Goal: Task Accomplishment & Management: Manage account settings

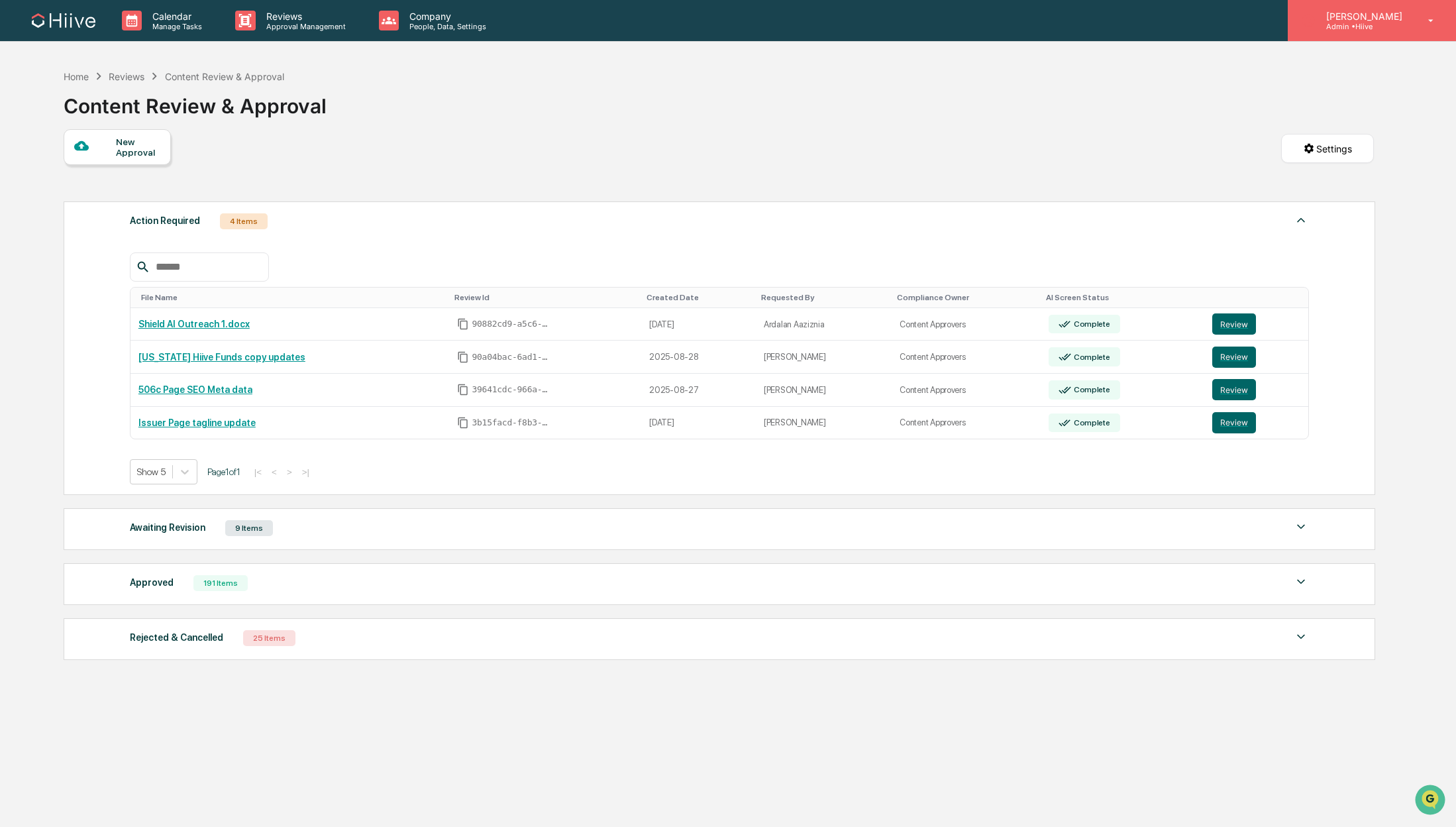
click at [1360, 18] on p "[PERSON_NAME]" at bounding box center [1362, 16] width 94 height 11
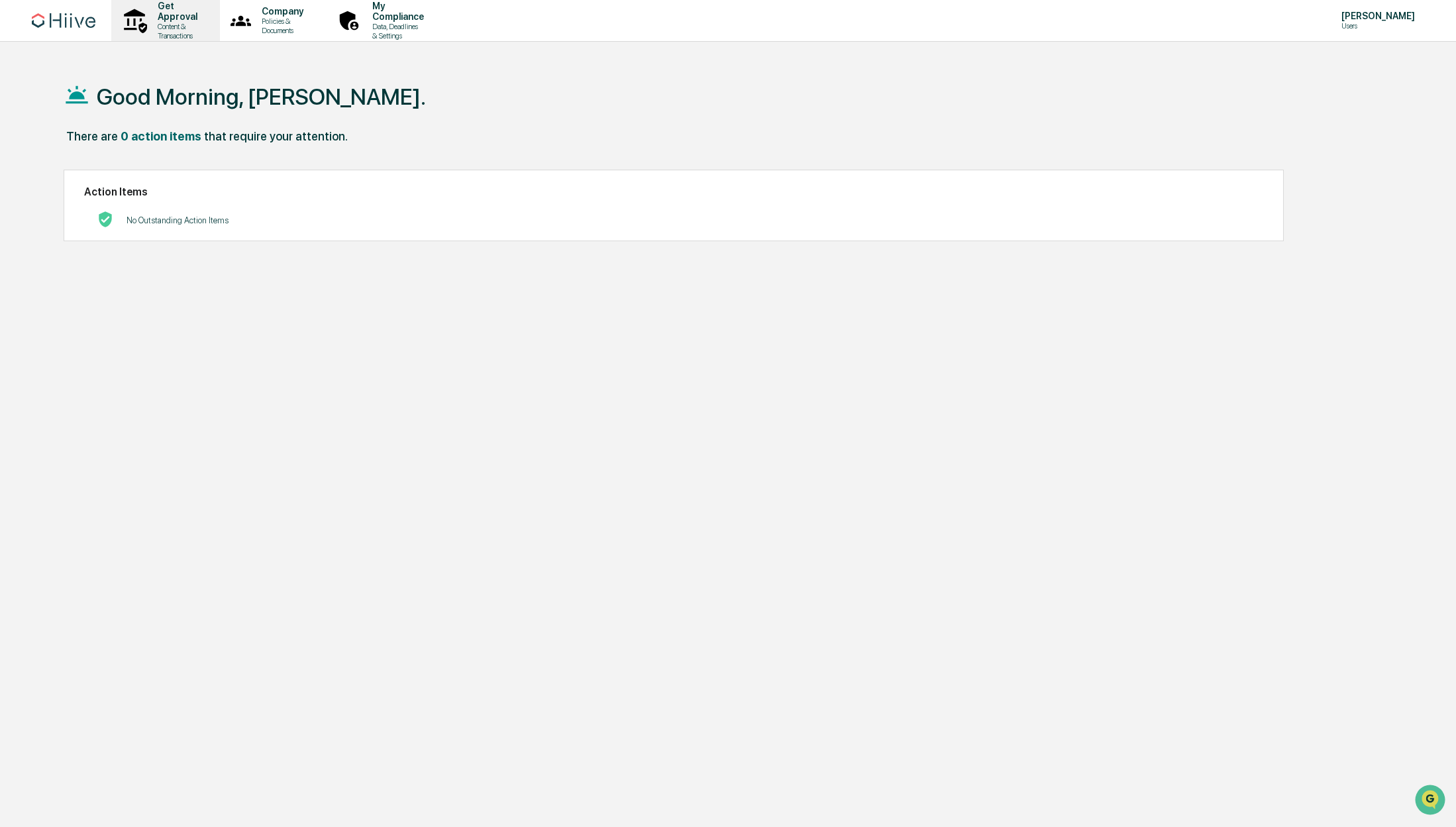
click at [204, 19] on p "Get Approval" at bounding box center [175, 11] width 57 height 21
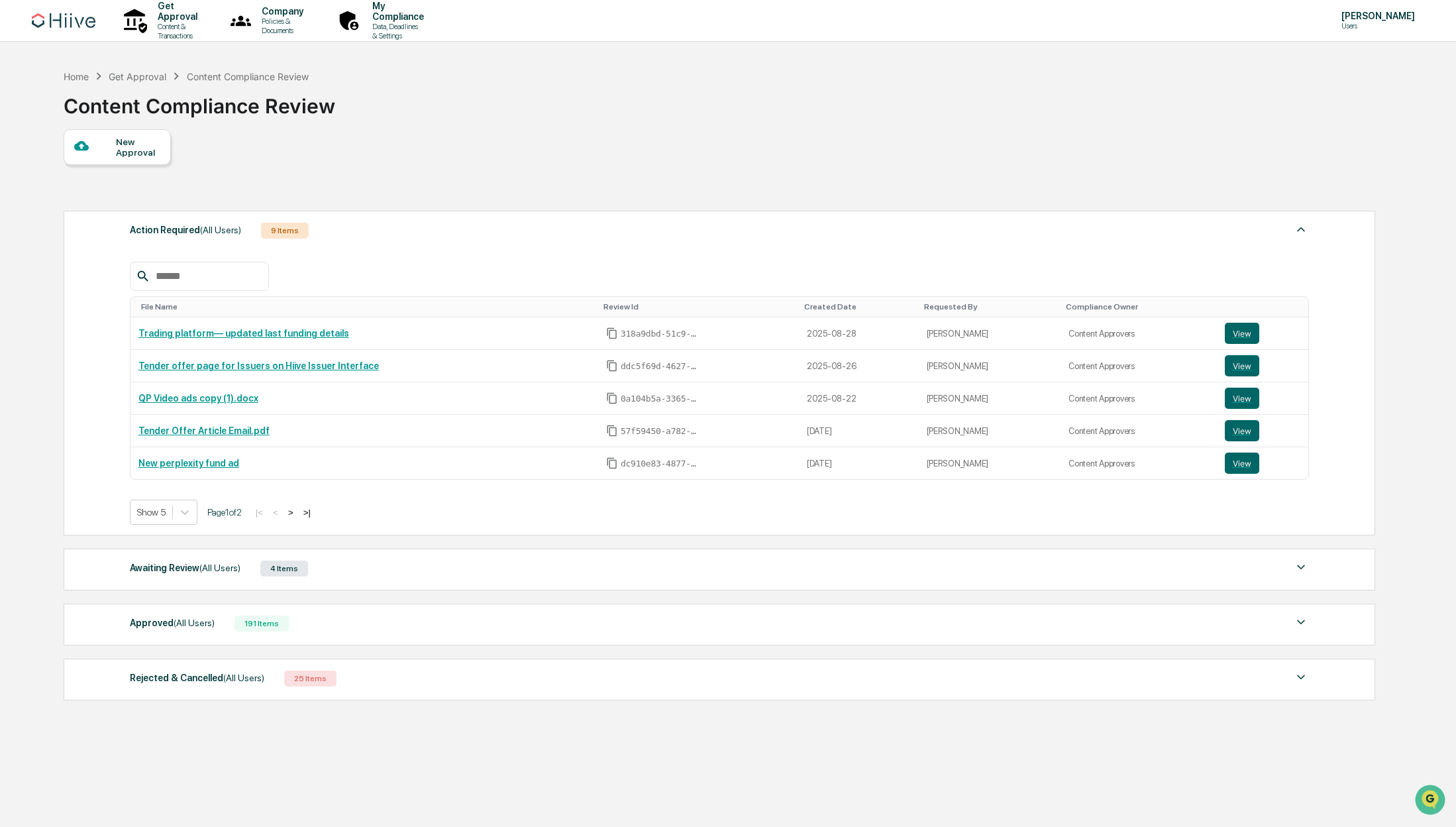
click at [68, 23] on img at bounding box center [64, 20] width 64 height 14
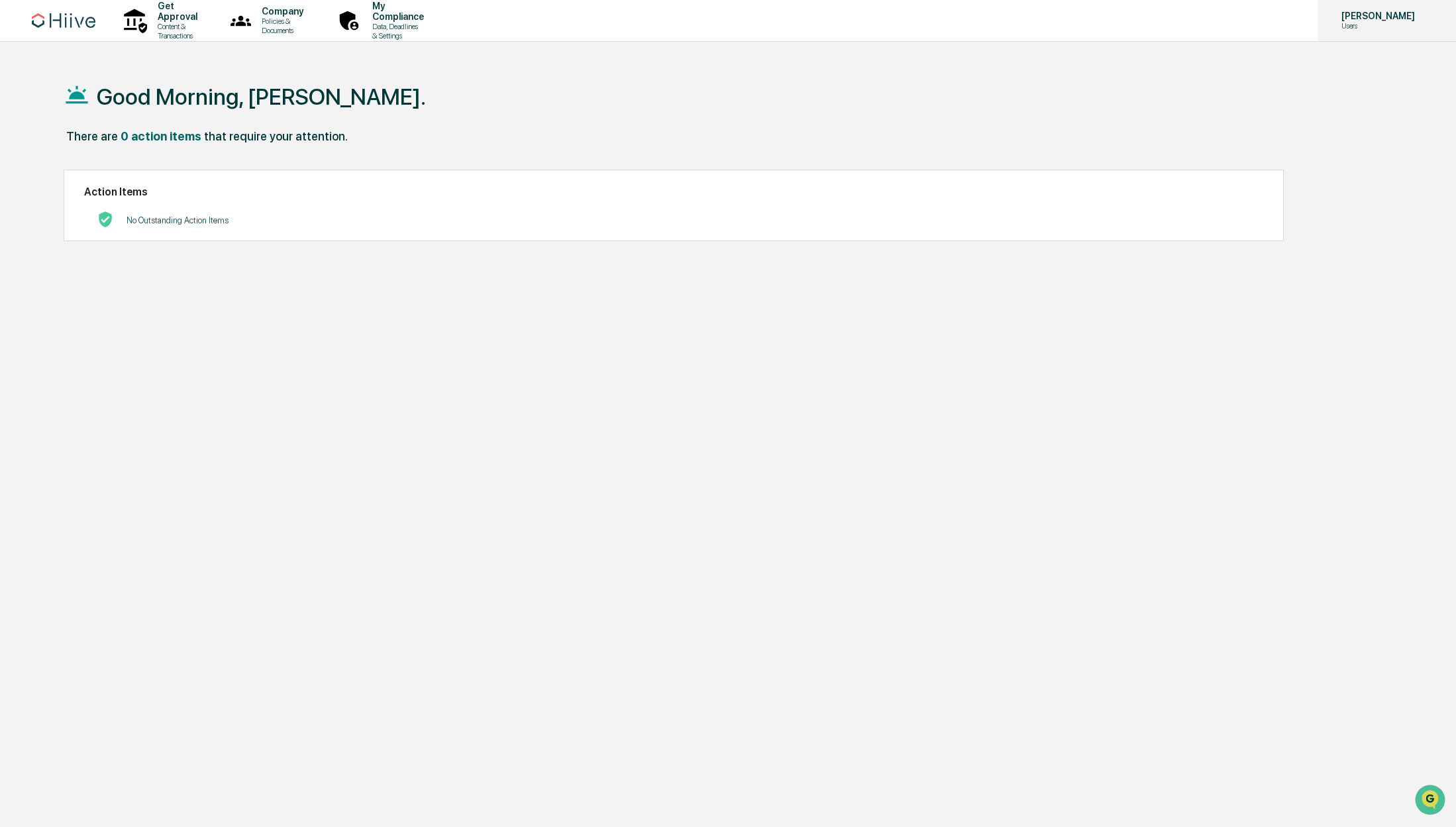
click at [1358, 21] on p "[PERSON_NAME]" at bounding box center [1376, 16] width 91 height 11
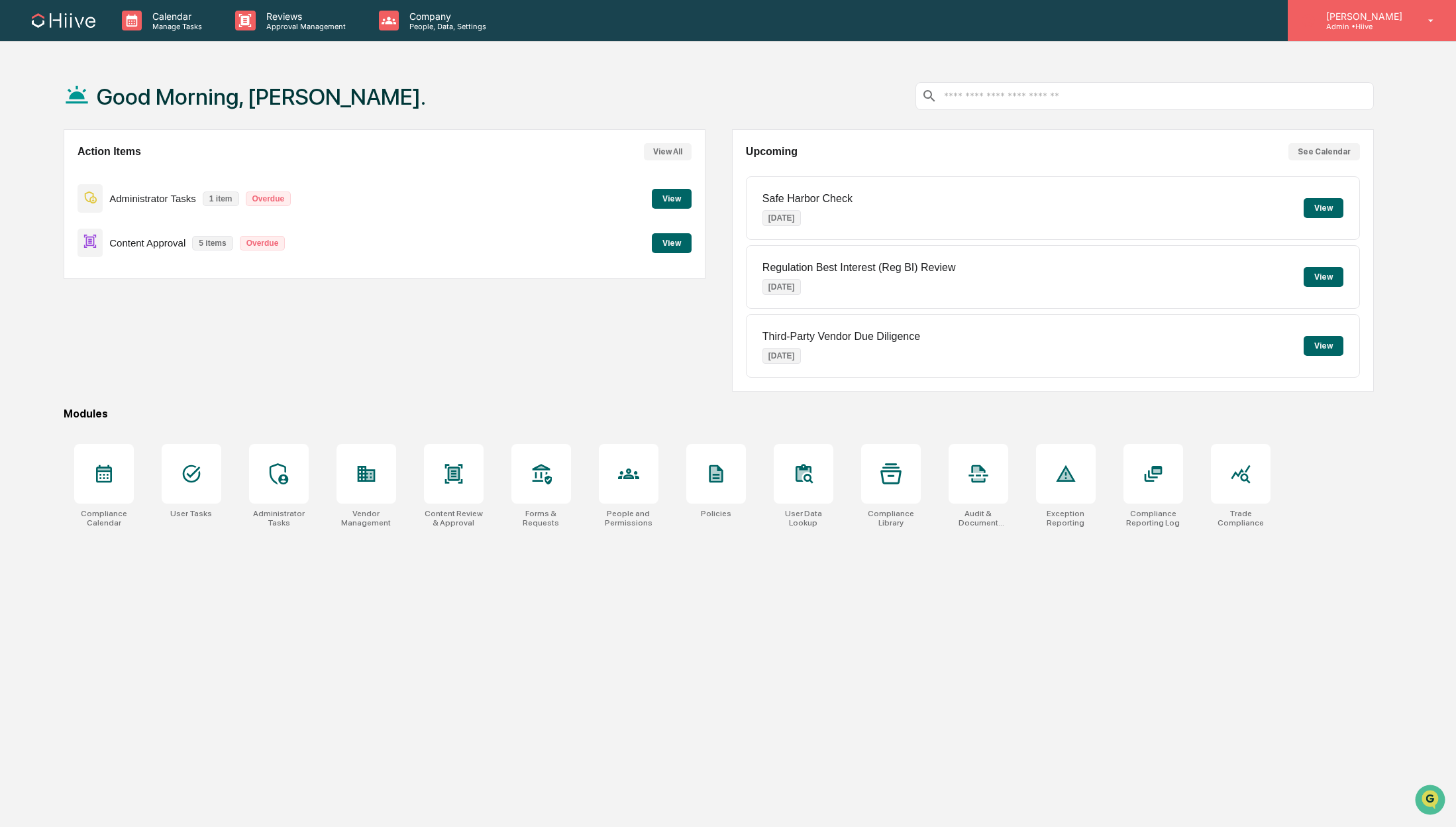
click at [1357, 13] on p "[PERSON_NAME]" at bounding box center [1362, 16] width 94 height 11
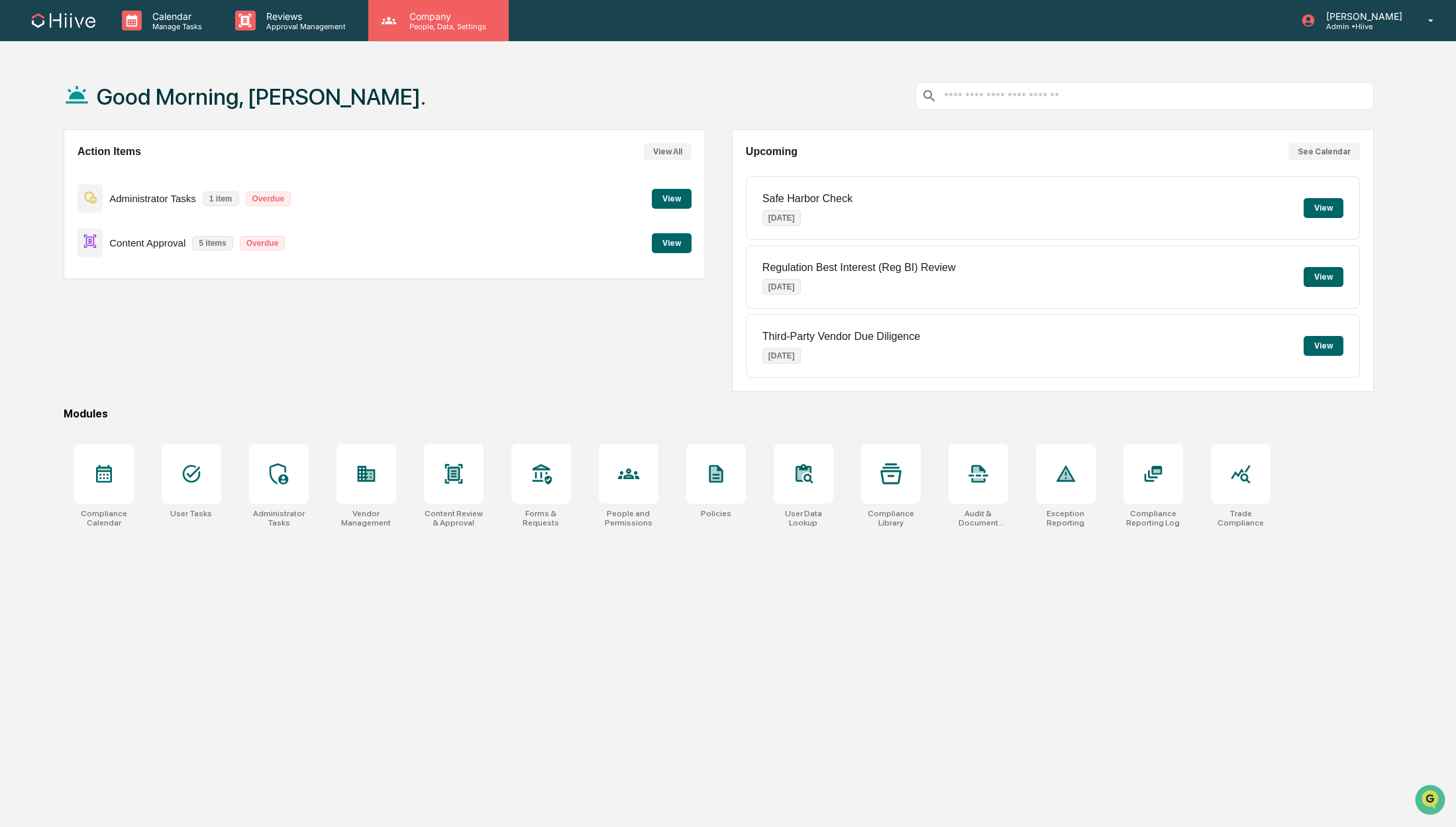
click at [436, 22] on p "People, Data, Settings" at bounding box center [446, 27] width 94 height 9
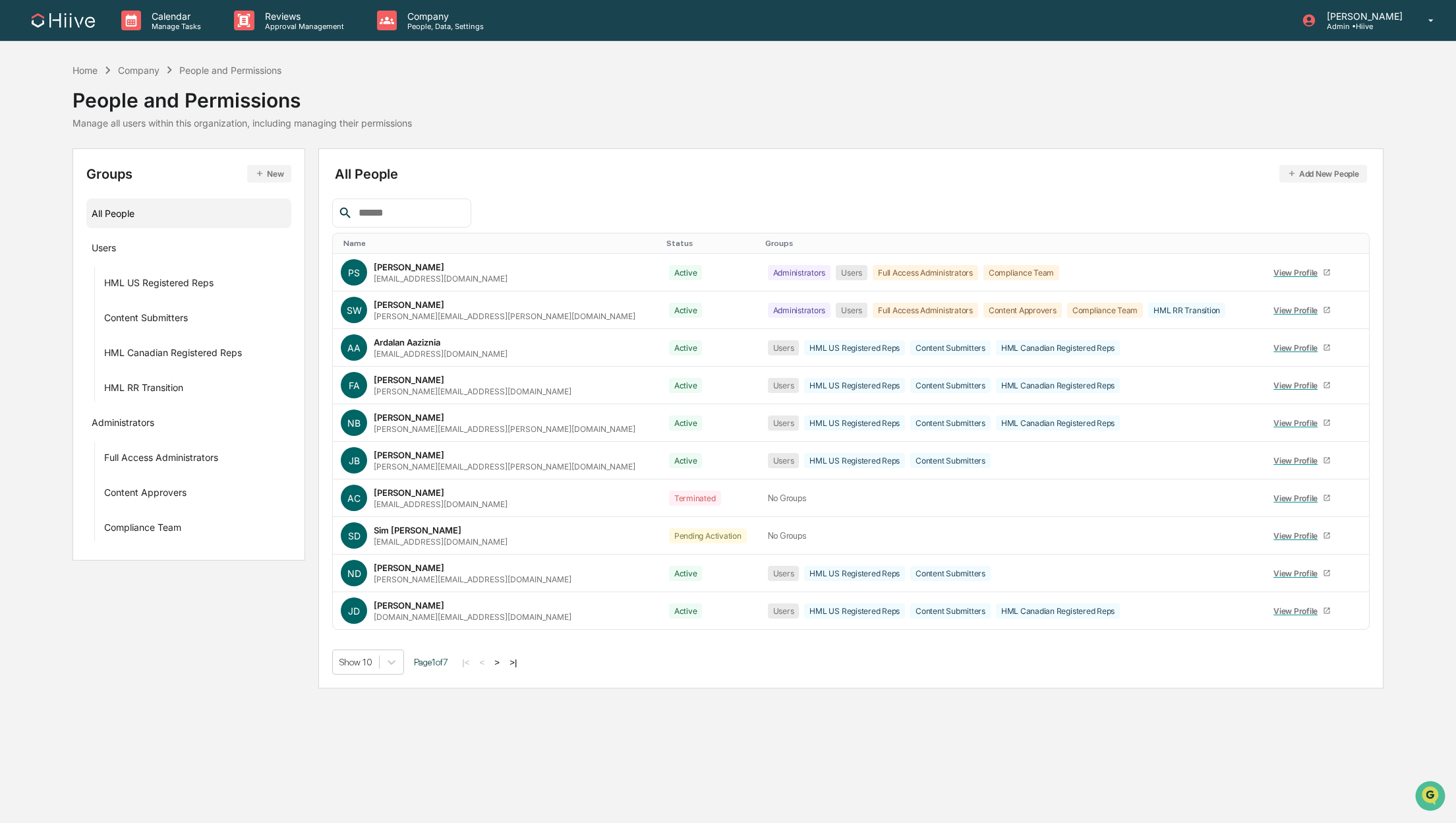
click at [410, 218] on input "text" at bounding box center [409, 213] width 112 height 17
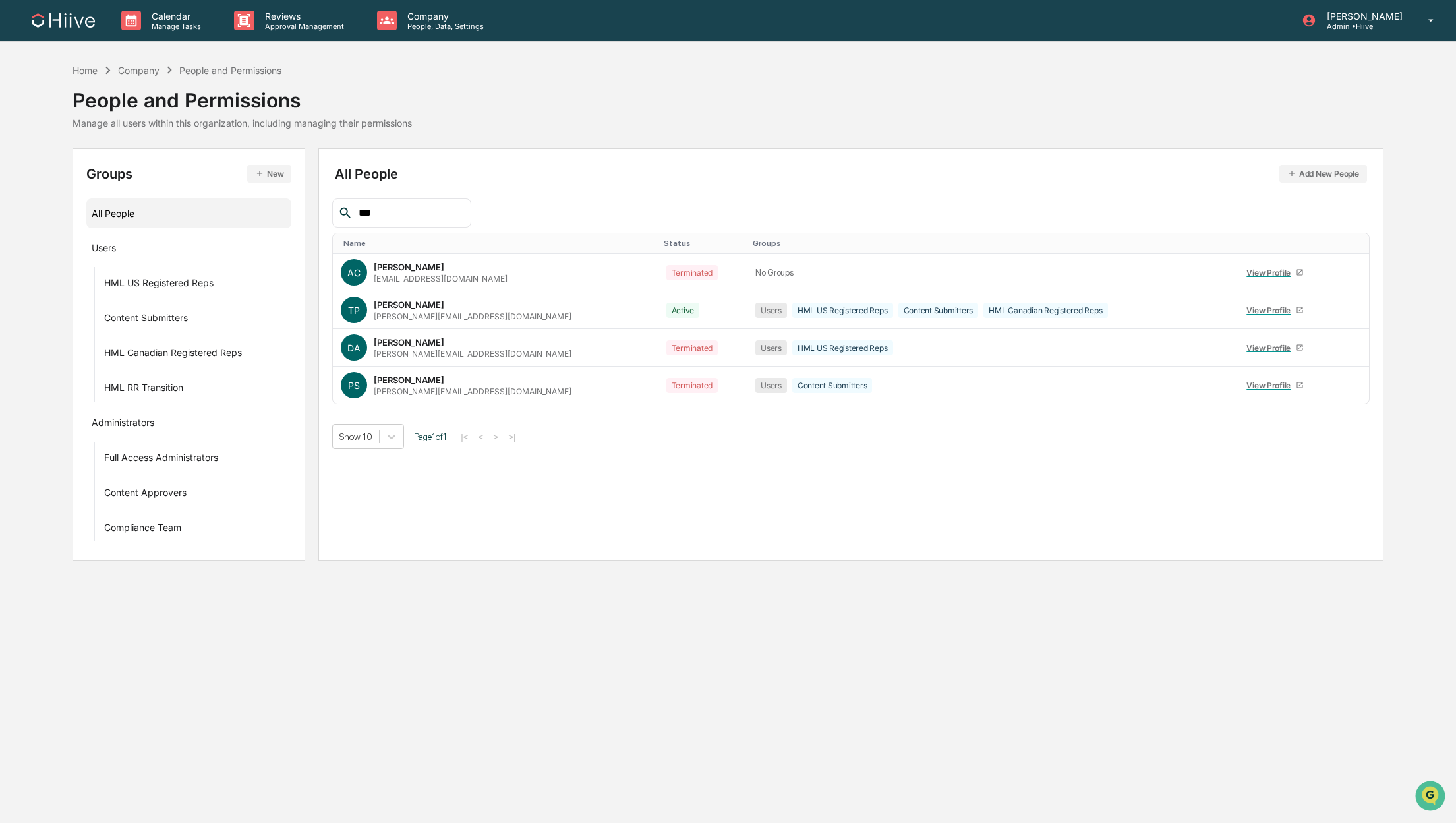
type input "***"
click at [1352, 313] on icon at bounding box center [1352, 313] width 0 height 0
click at [1299, 406] on div "Reset Password" at bounding box center [1286, 407] width 110 height 16
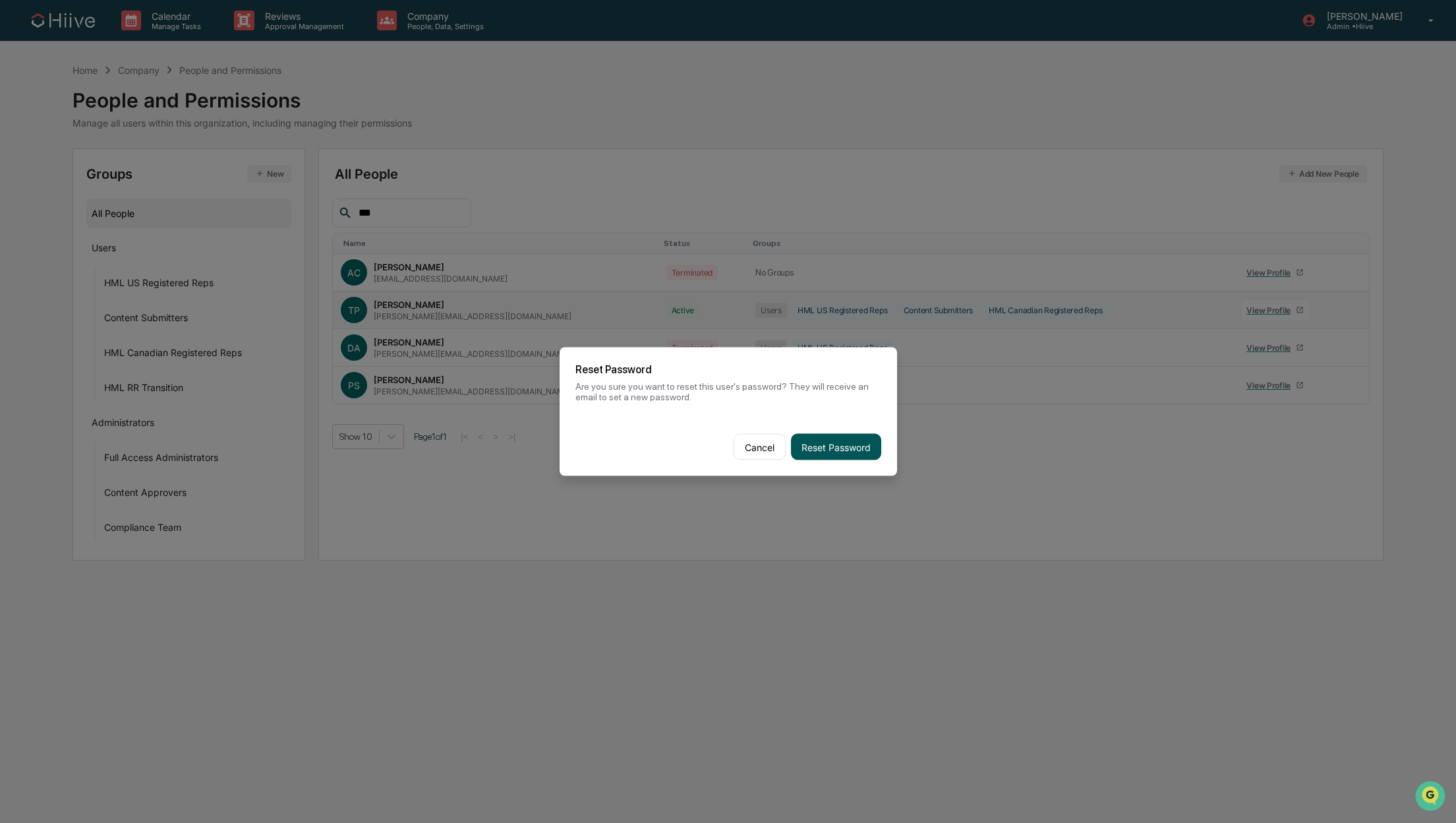
click at [841, 442] on button "Reset Password" at bounding box center [835, 447] width 90 height 26
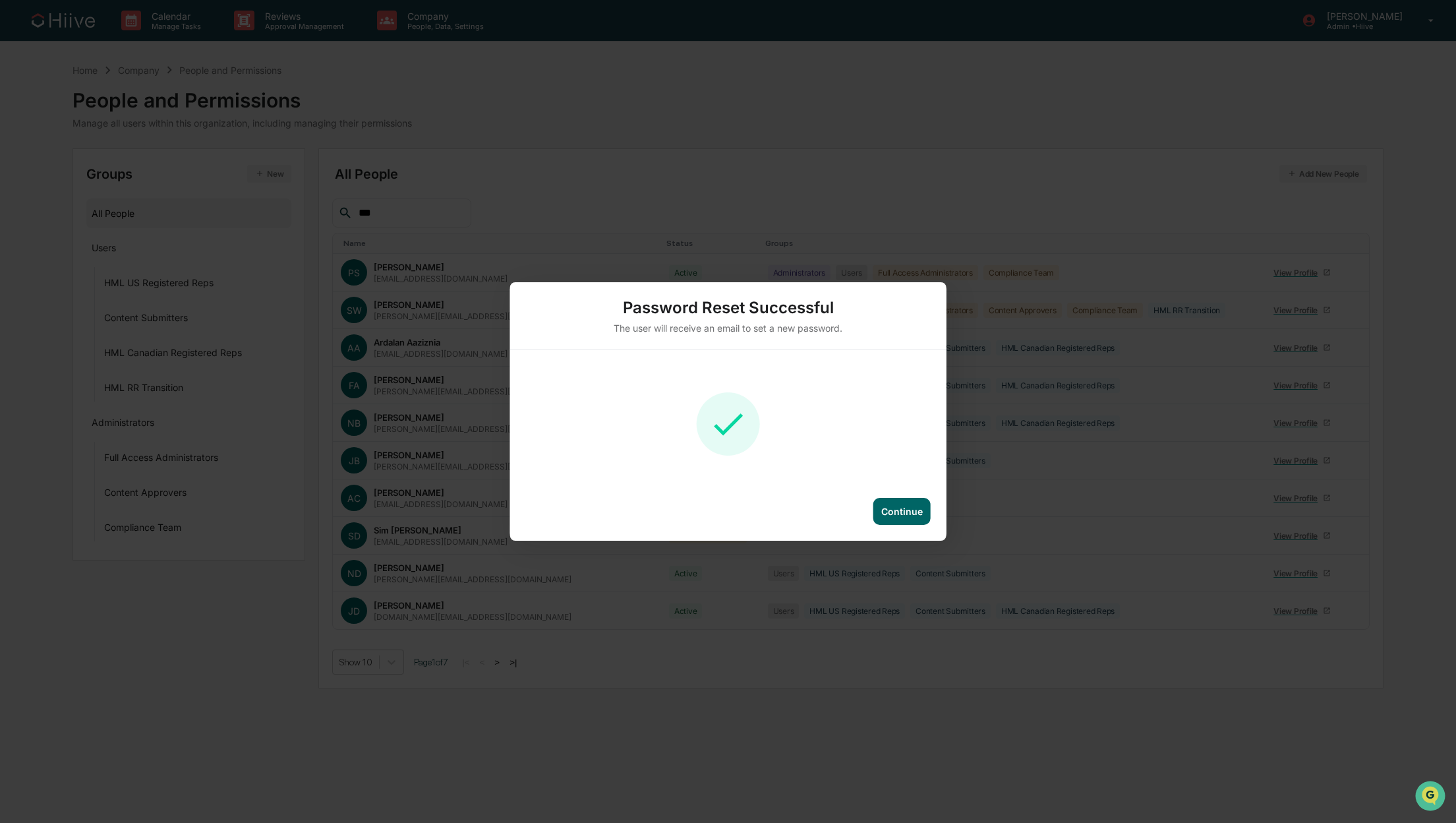
click at [912, 518] on div "Continue" at bounding box center [902, 512] width 58 height 27
